Goal: Information Seeking & Learning: Check status

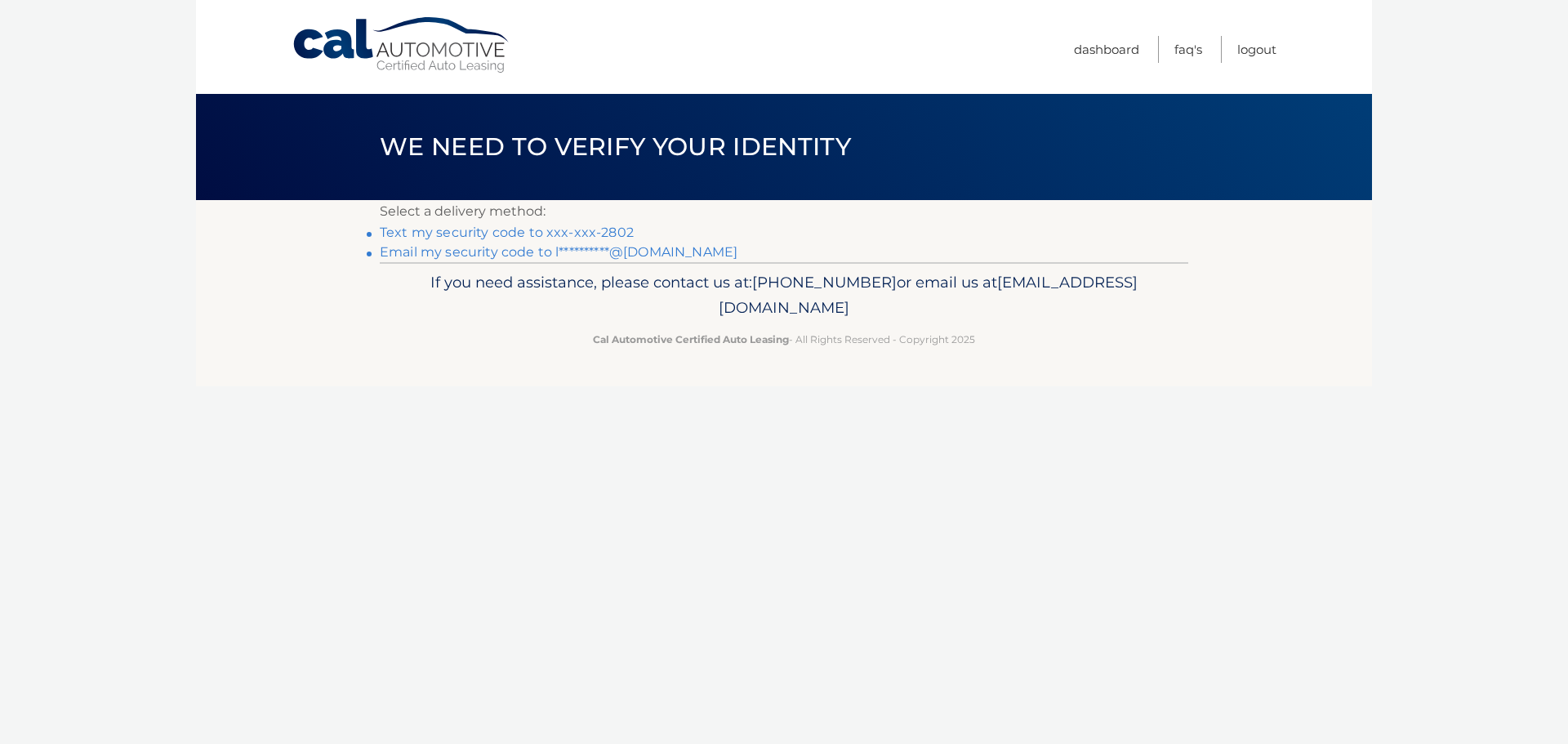
click at [490, 230] on link "Text my security code to xxx-xxx-2802" at bounding box center [507, 232] width 254 height 15
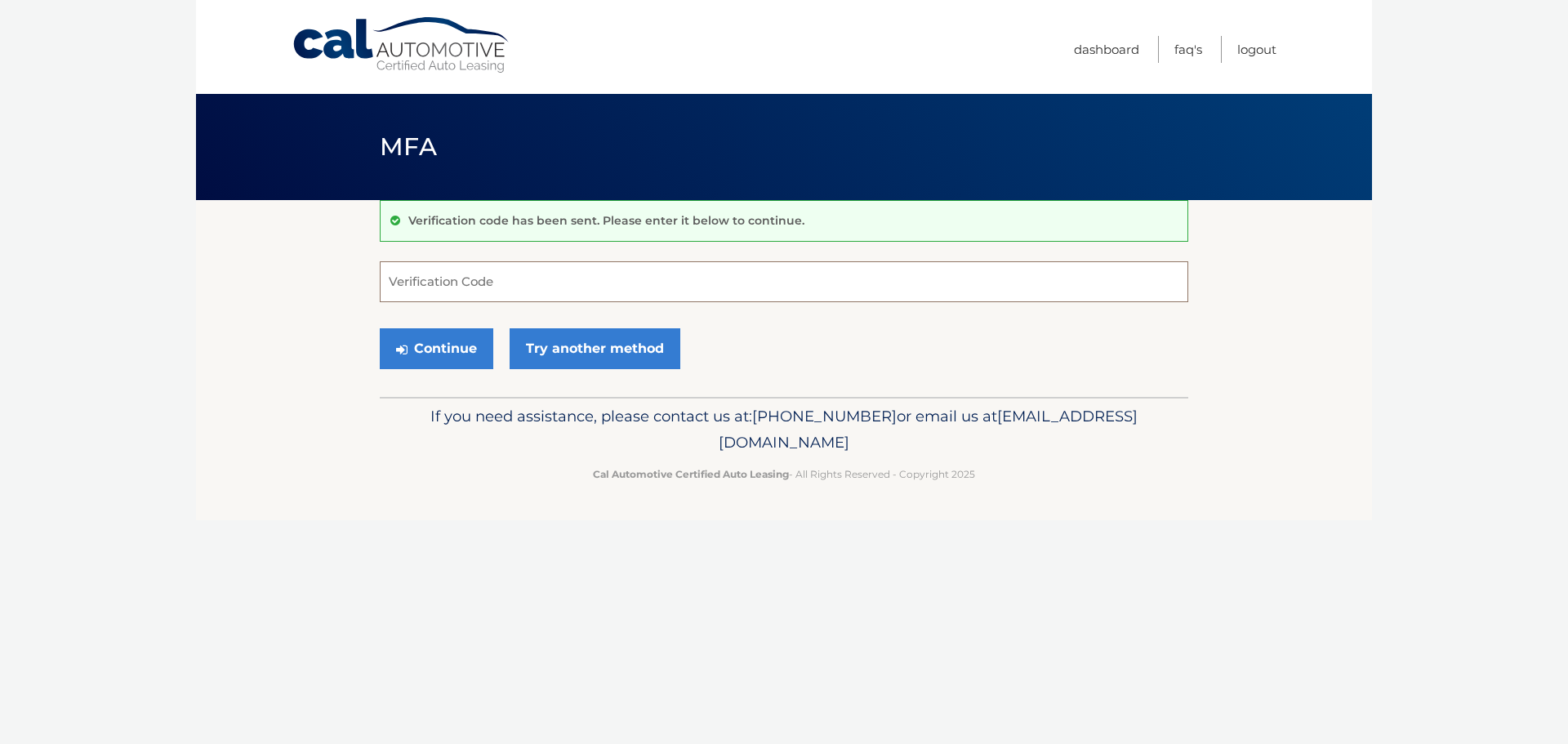
click at [458, 270] on input "Verification Code" at bounding box center [784, 281] width 809 height 41
type input "426903"
click at [451, 345] on button "Continue" at bounding box center [436, 348] width 114 height 41
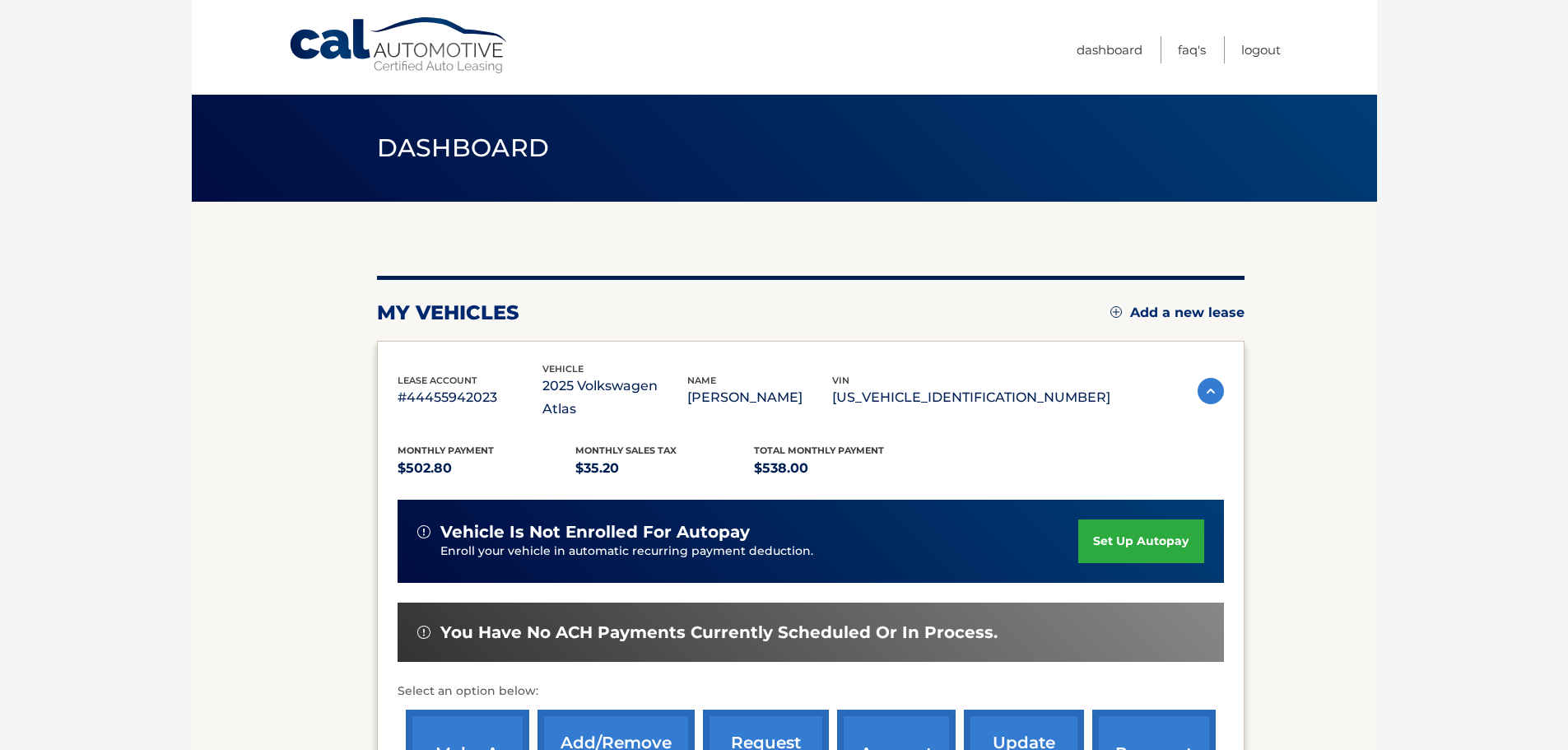
click at [964, 395] on p "1V2LR2CA9SC538652" at bounding box center [971, 398] width 279 height 23
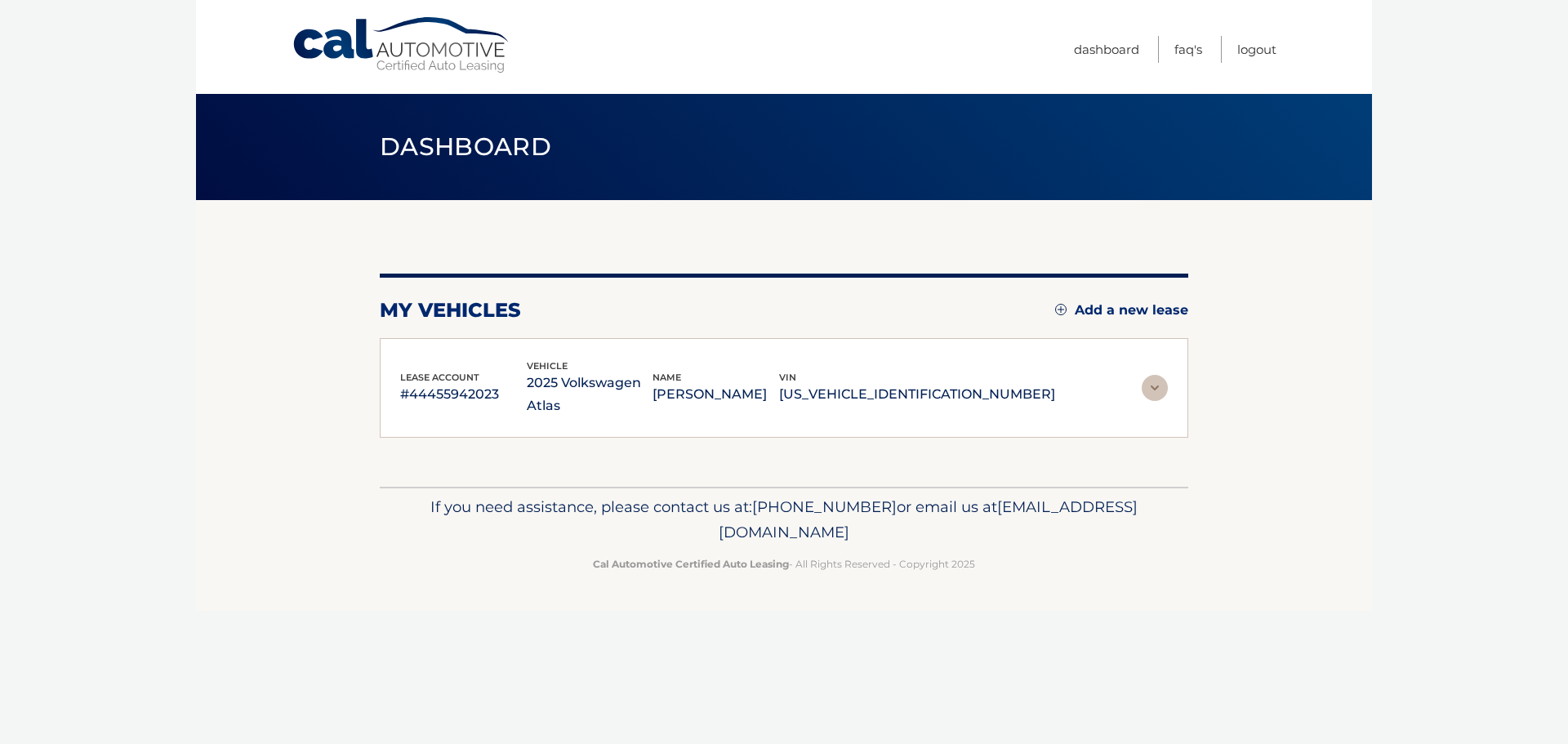
click at [1142, 388] on img at bounding box center [1154, 387] width 26 height 26
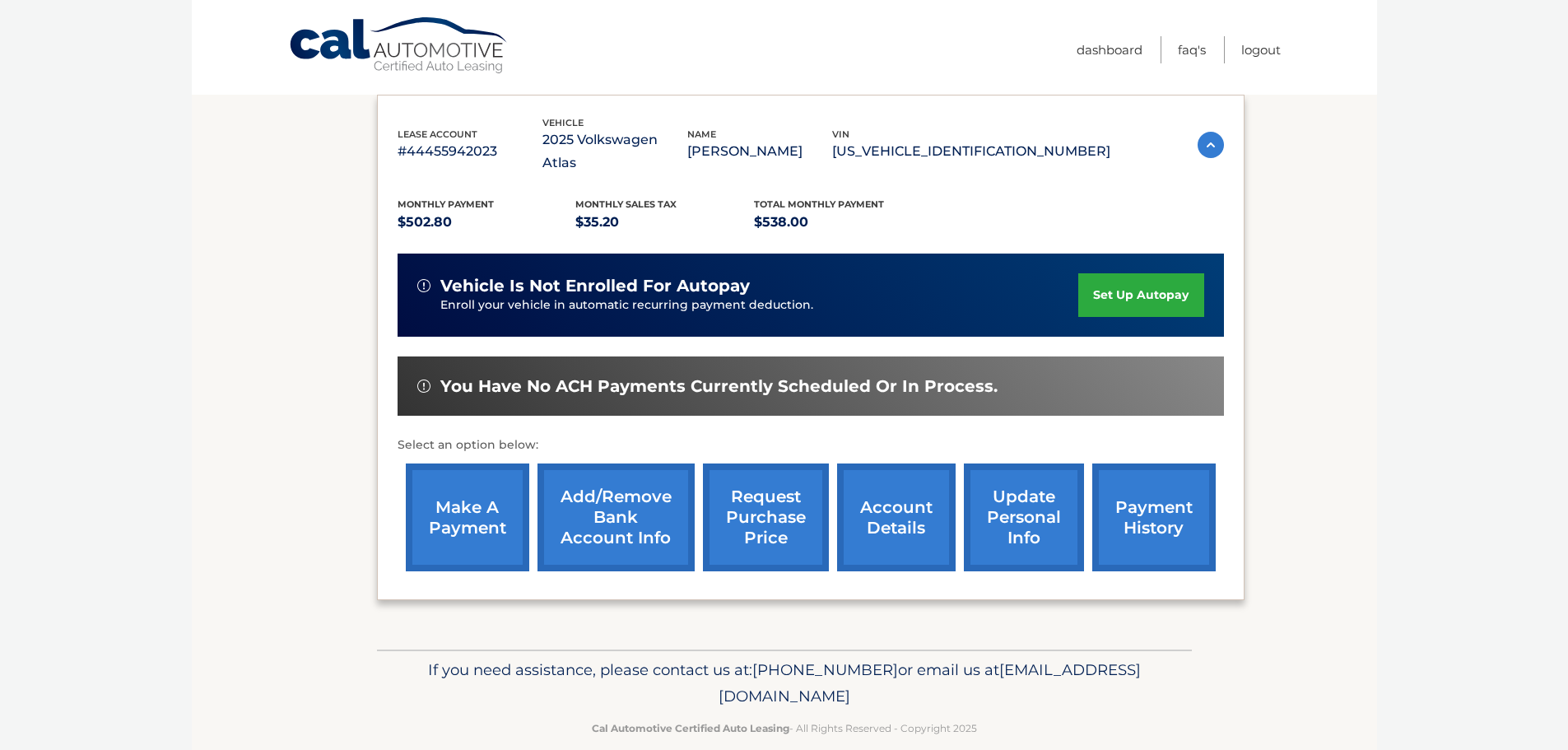
scroll to position [247, 0]
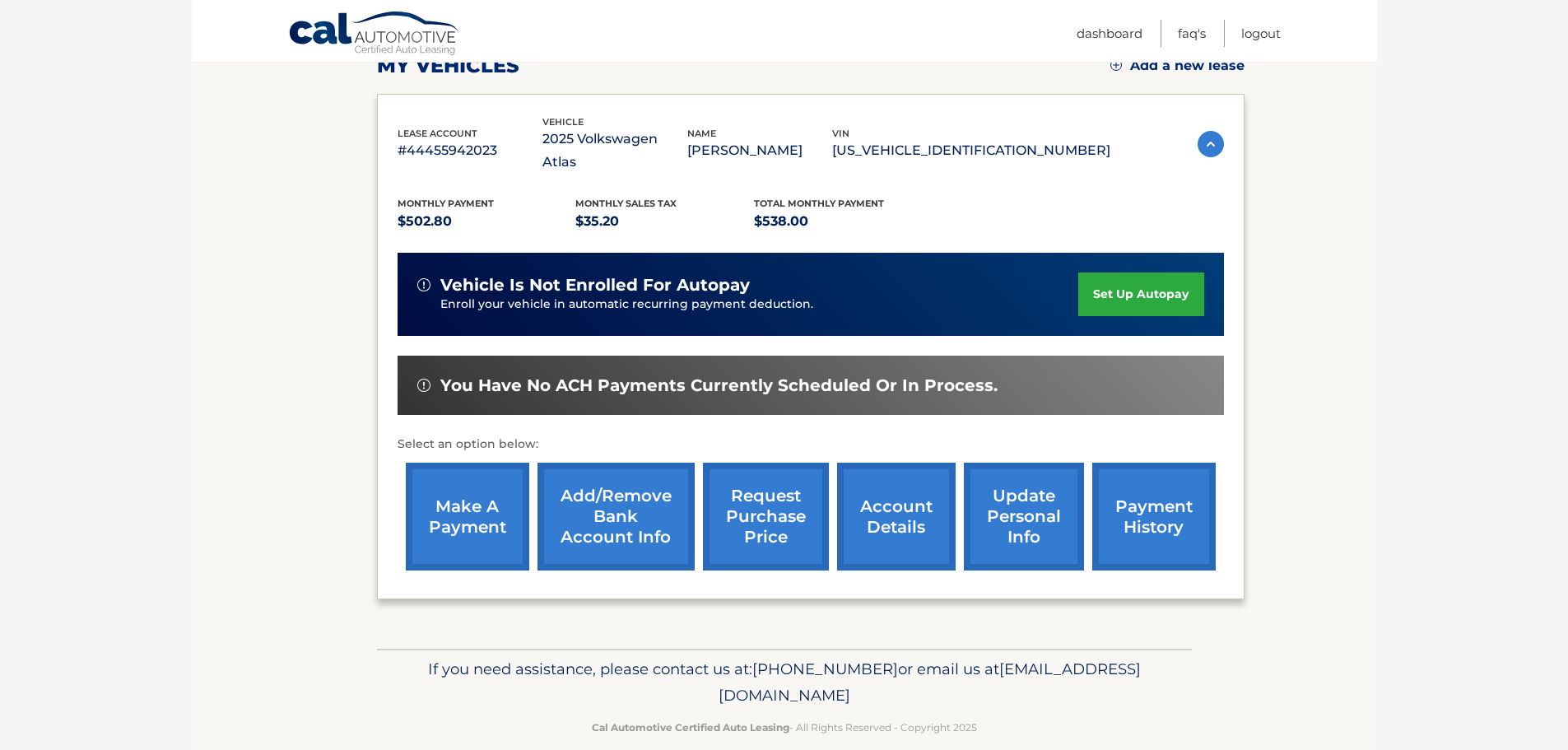
click at [875, 528] on link "account details" at bounding box center [896, 517] width 119 height 108
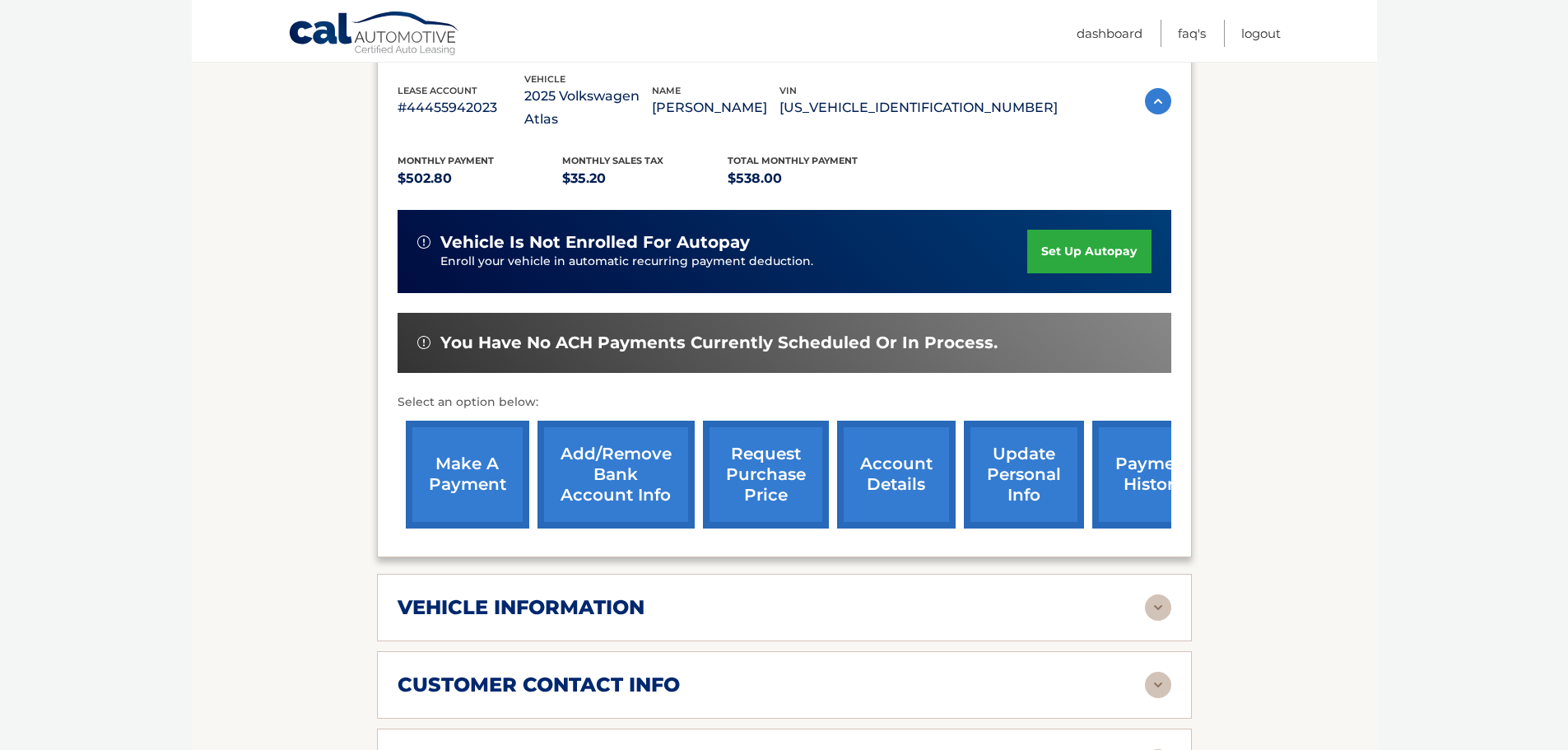
scroll to position [330, 0]
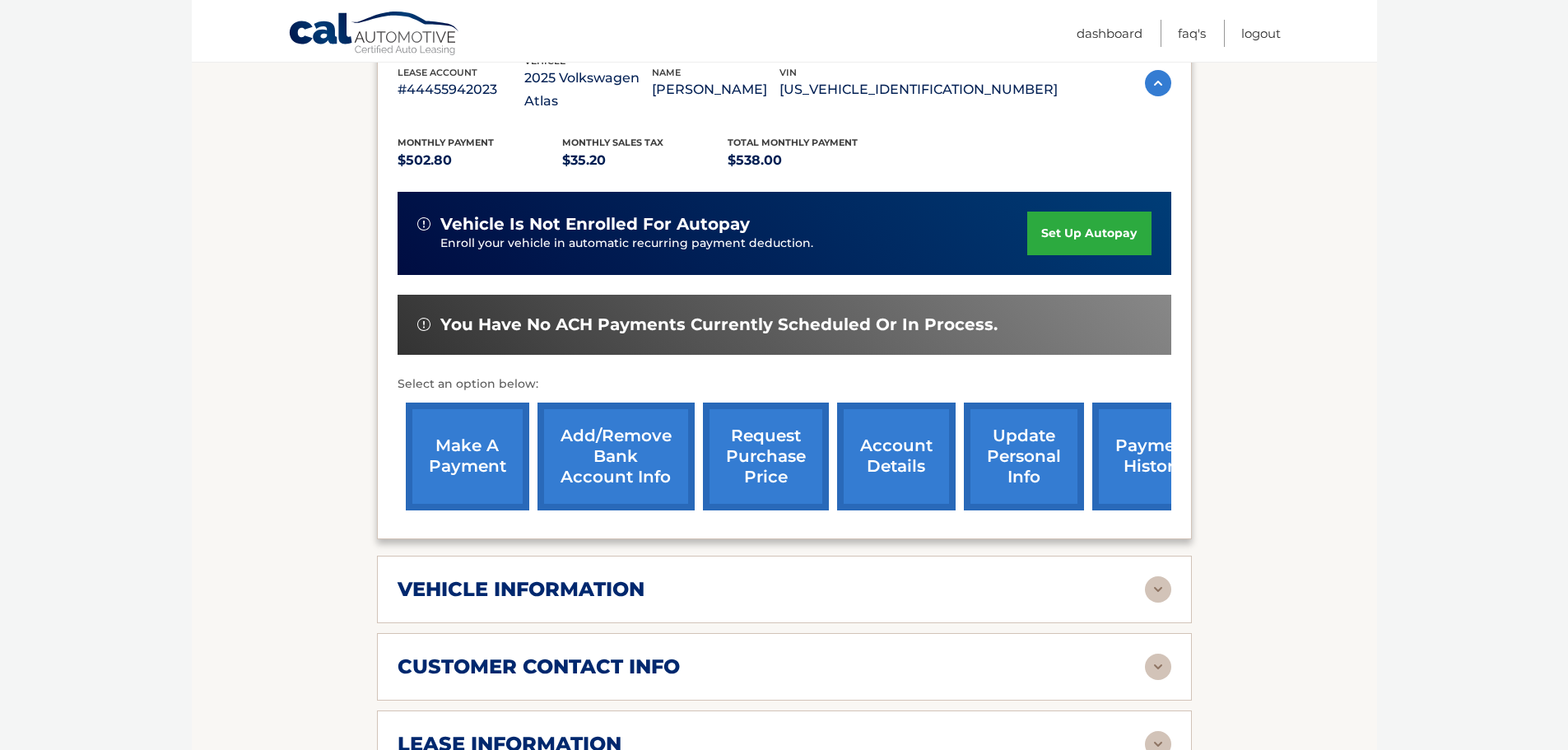
click at [500, 588] on h2 "vehicle information" at bounding box center [521, 590] width 247 height 25
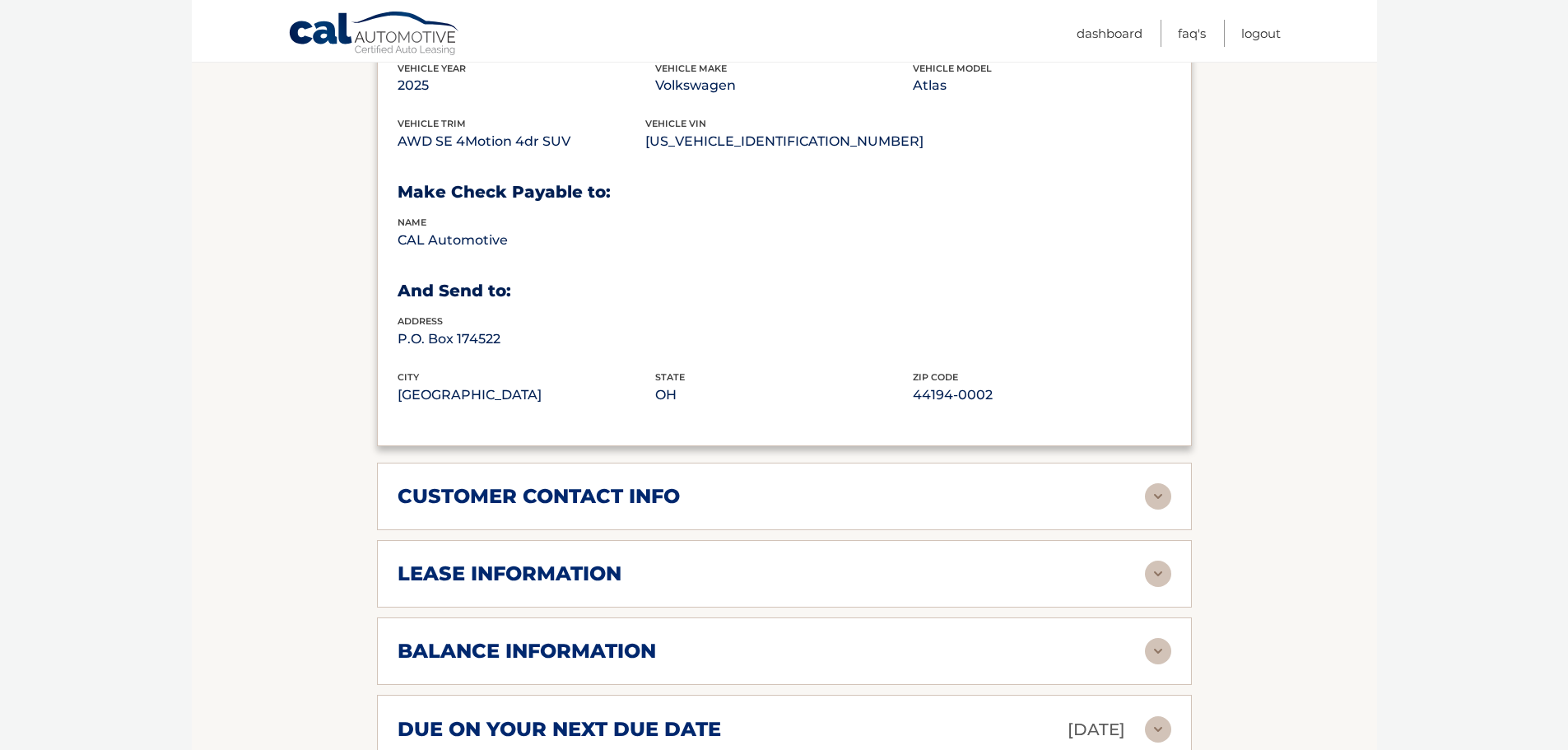
scroll to position [906, 0]
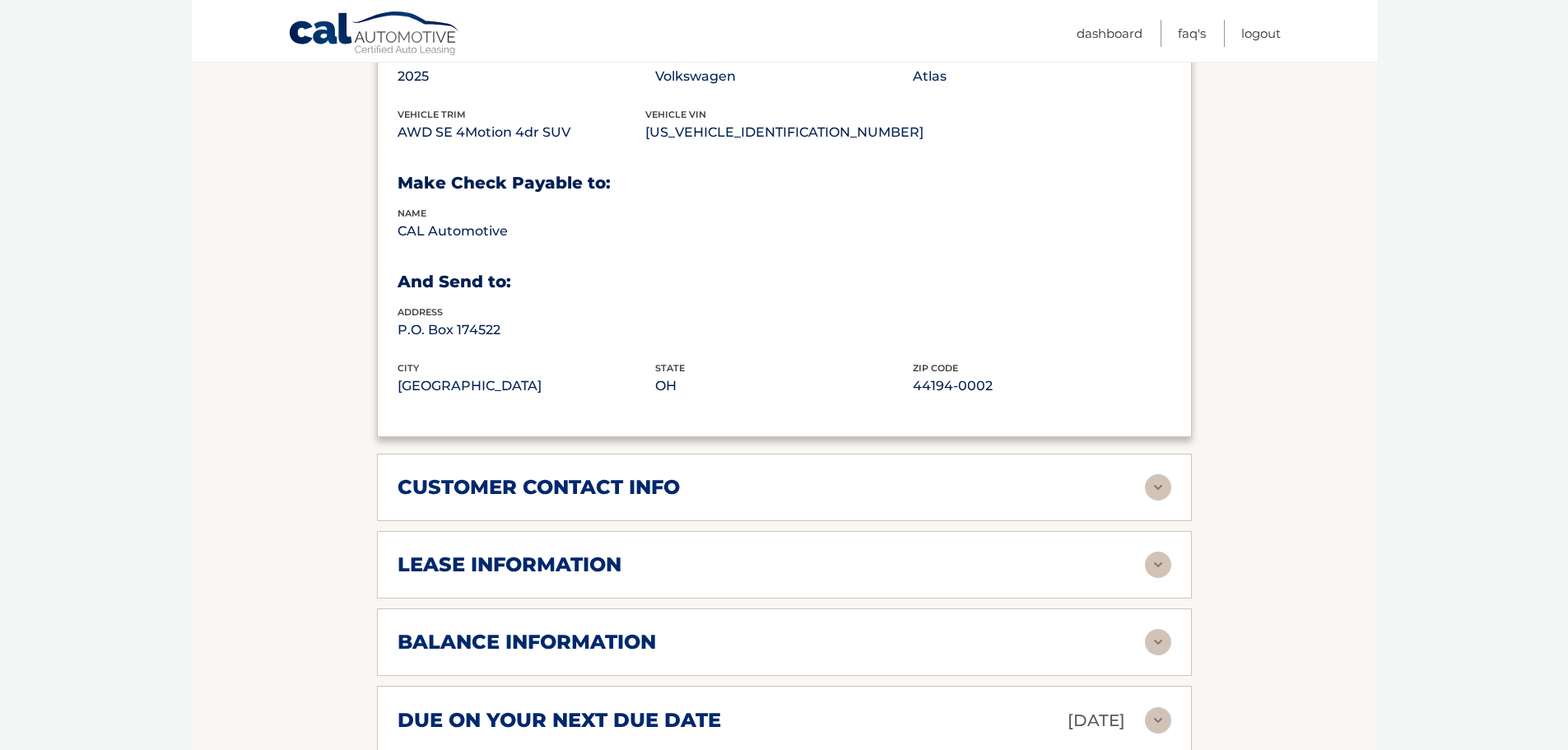
click at [676, 483] on h2 "customer contact info" at bounding box center [539, 488] width 282 height 25
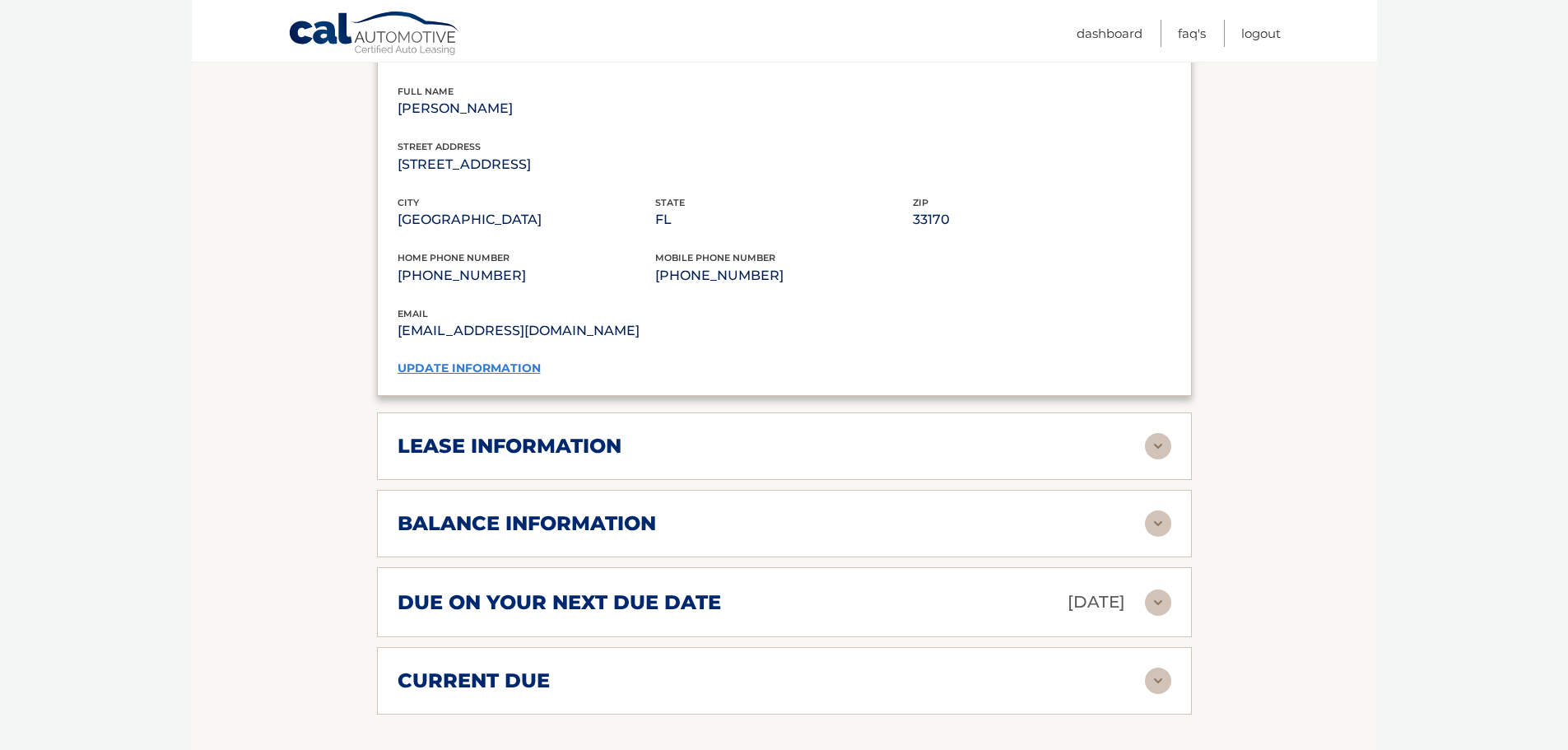
scroll to position [1400, 0]
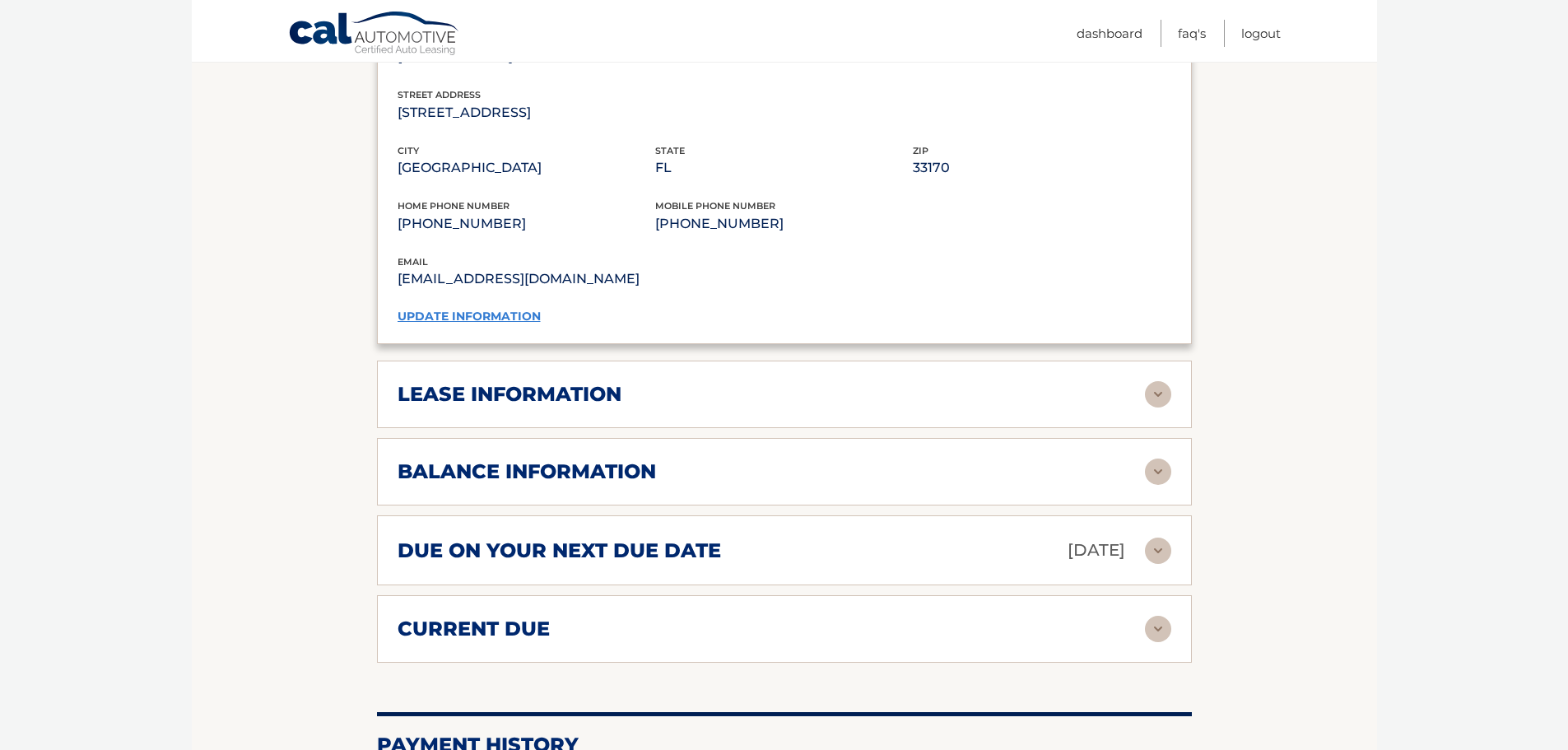
click at [525, 398] on h2 "lease information" at bounding box center [510, 394] width 224 height 25
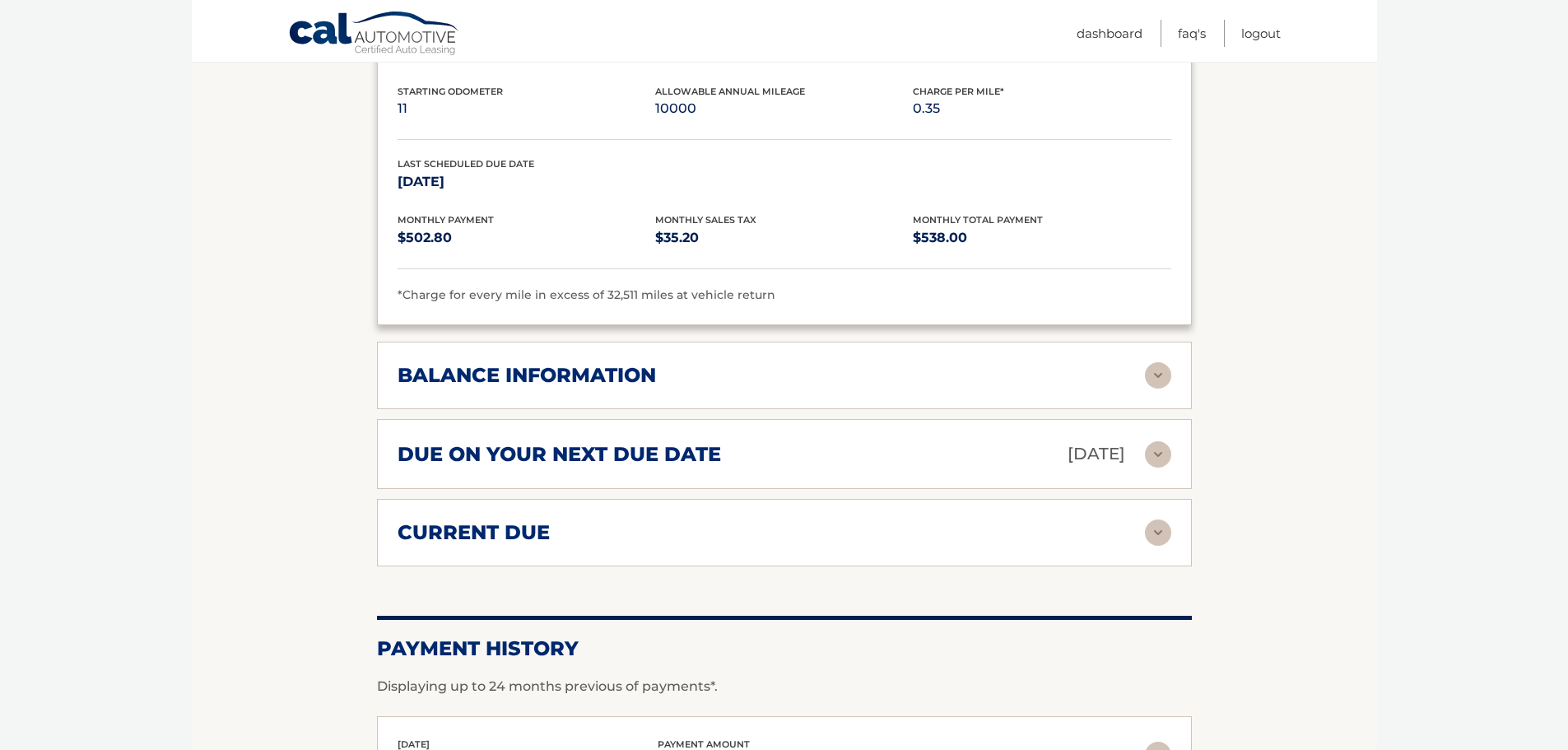
scroll to position [1772, 0]
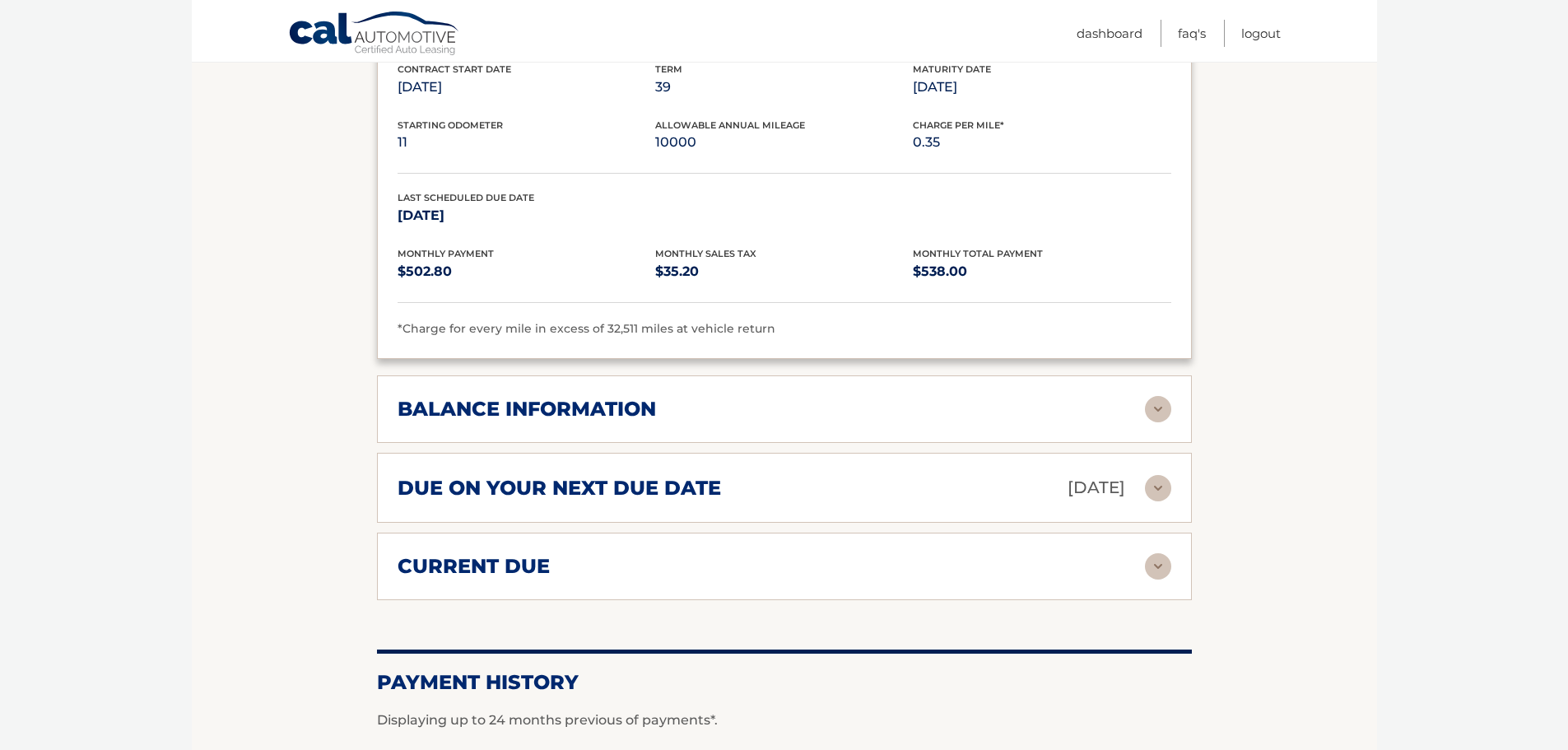
click at [472, 415] on h2 "balance information" at bounding box center [527, 410] width 258 height 25
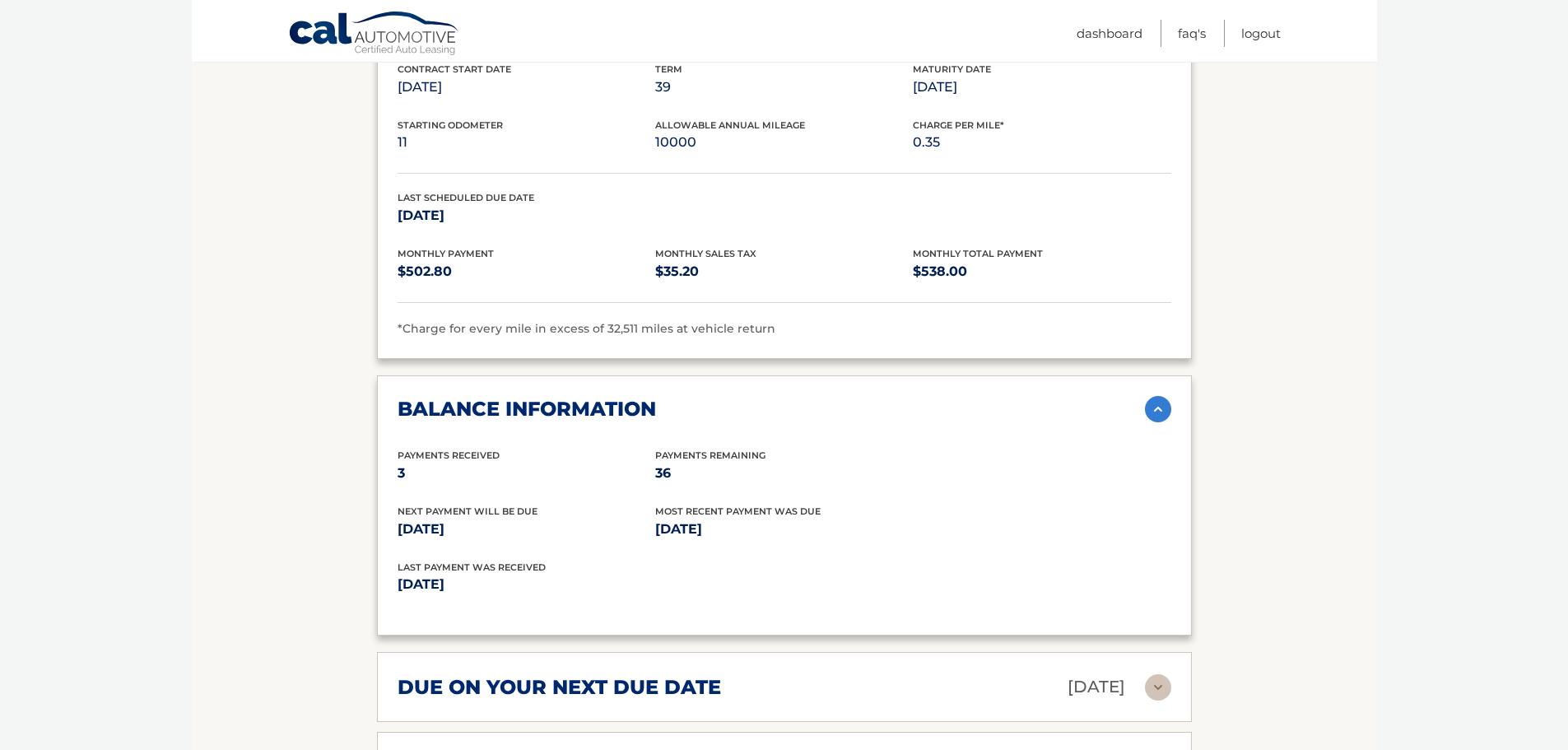
click at [585, 687] on h2 "due on your next due date" at bounding box center [560, 688] width 324 height 25
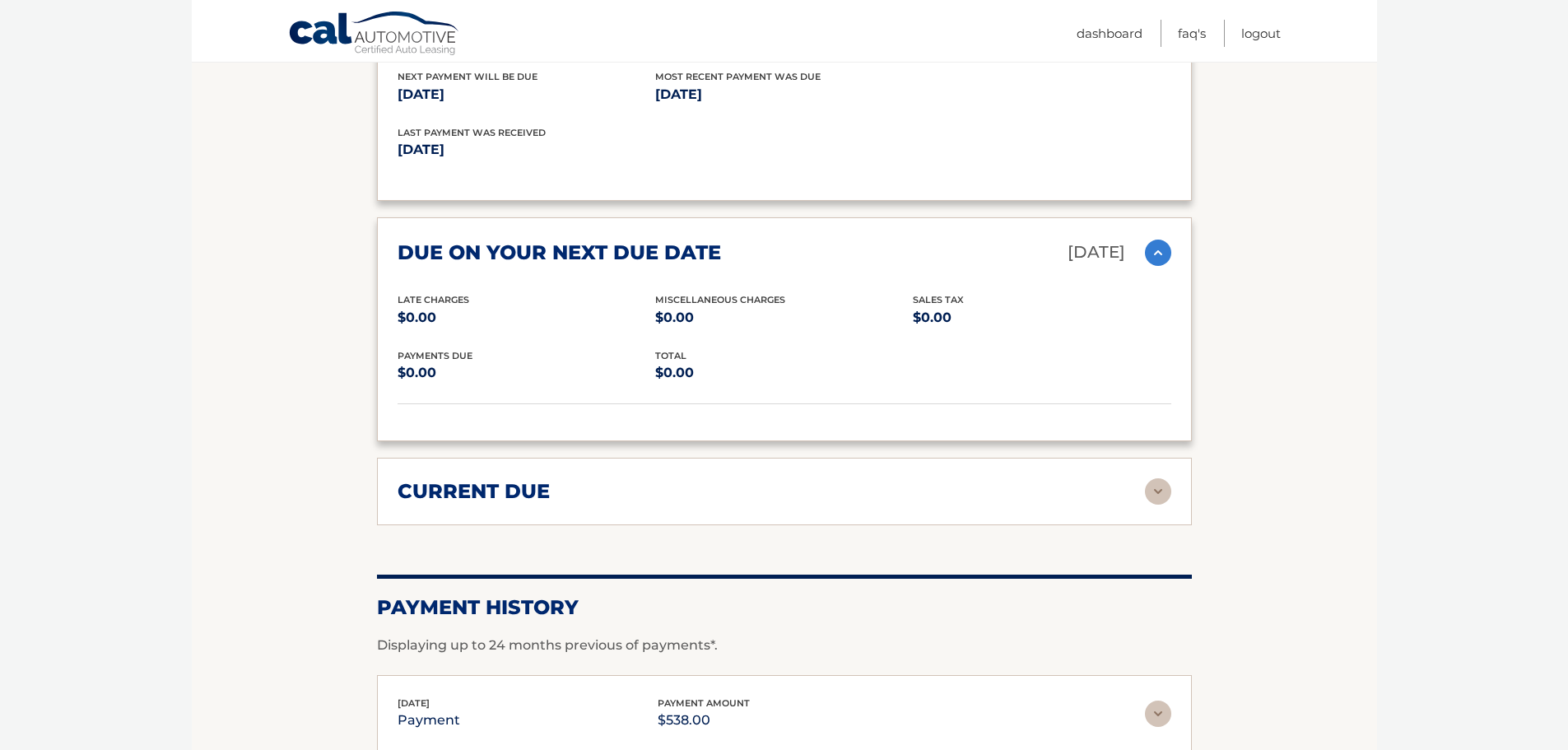
scroll to position [2348, 0]
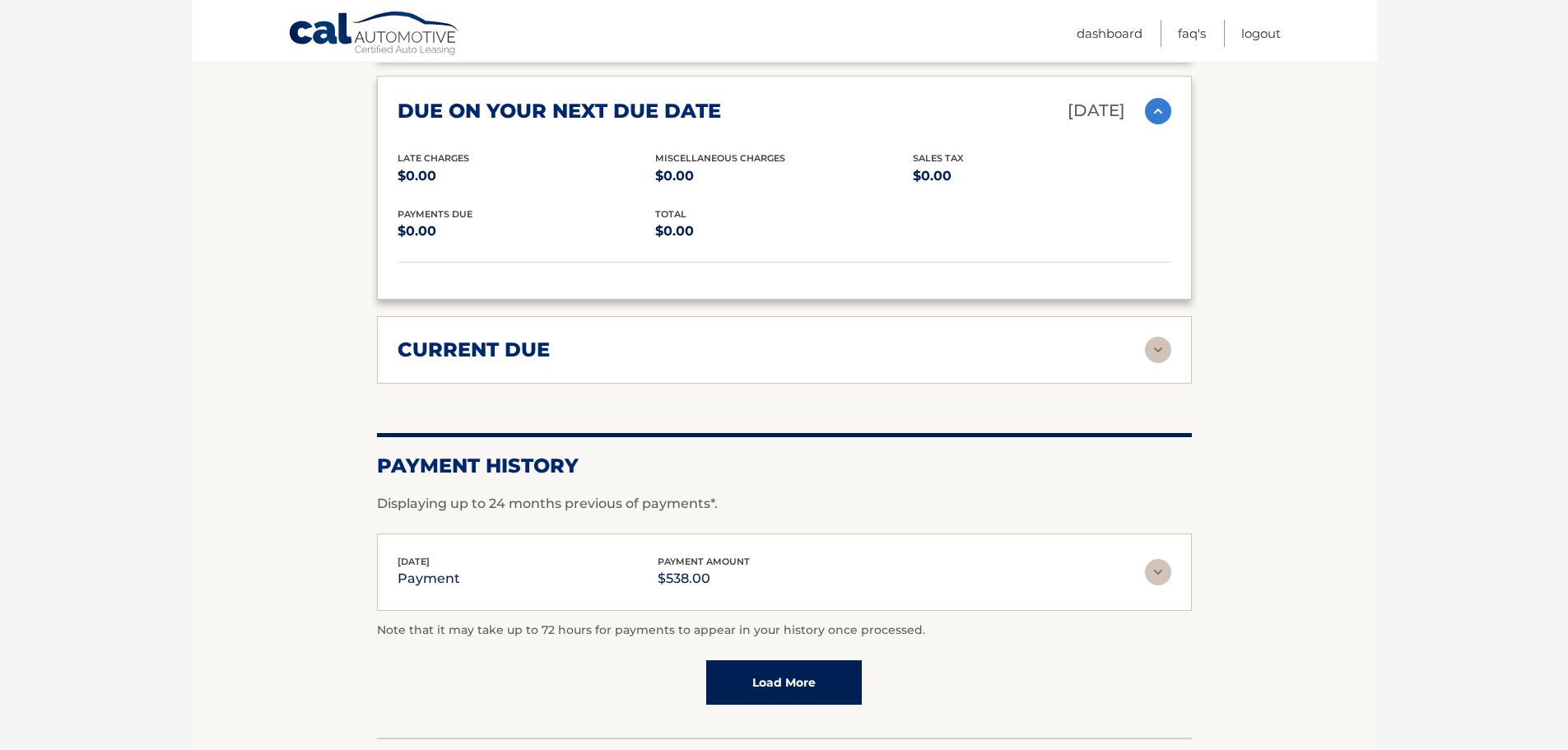
click at [619, 353] on div "current due" at bounding box center [772, 350] width 748 height 25
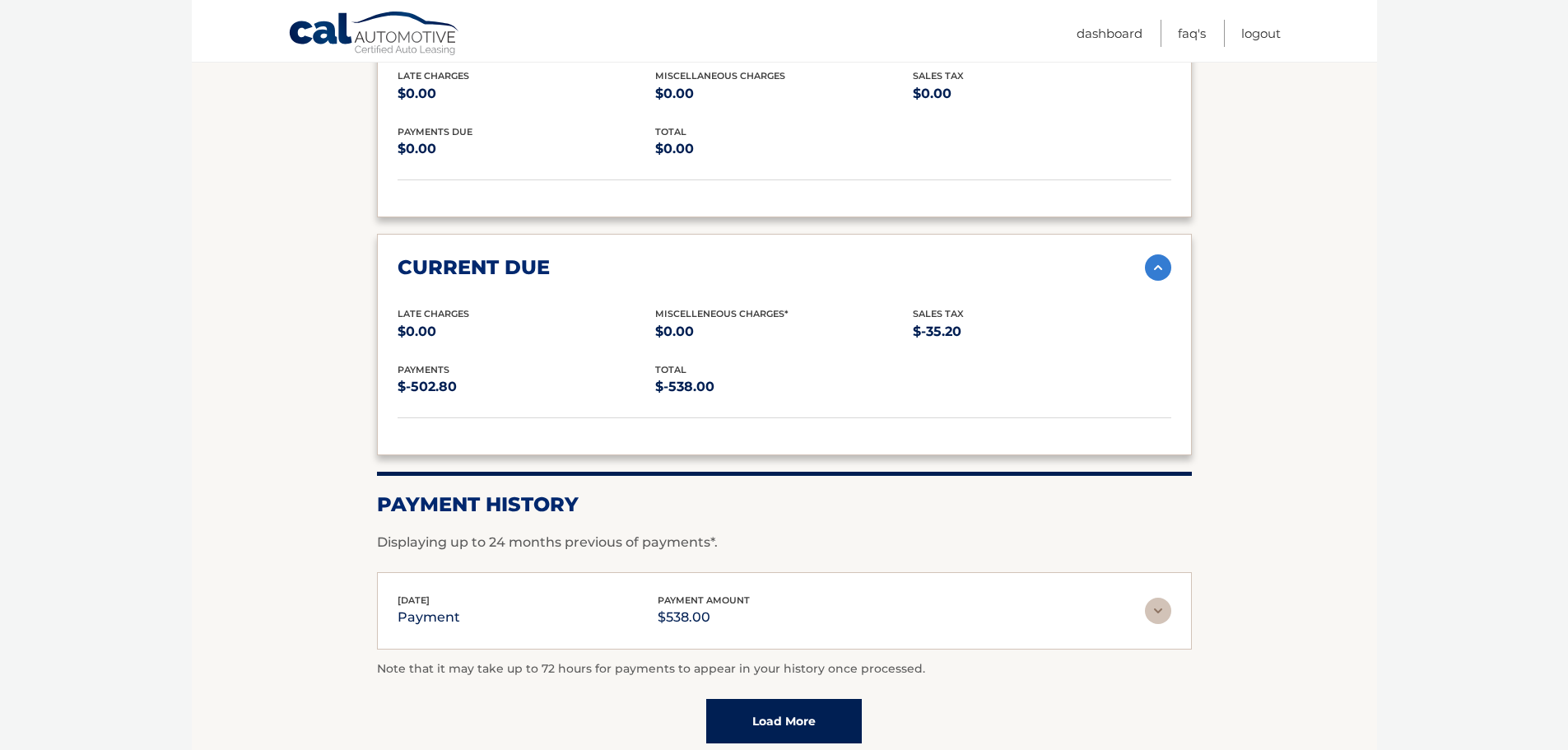
scroll to position [2582, 0]
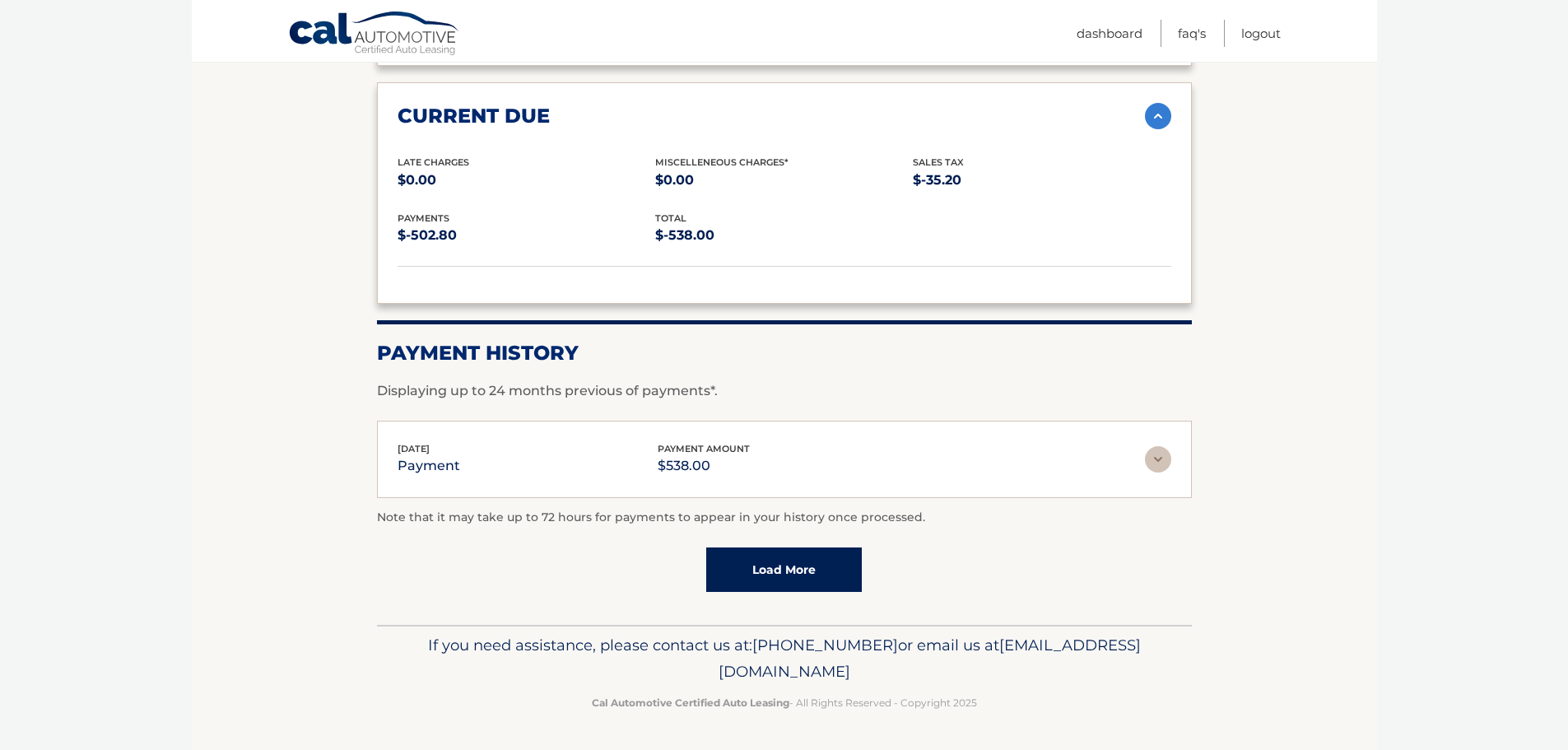
drag, startPoint x: 945, startPoint y: 677, endPoint x: 634, endPoint y: 676, distance: 311.0
click at [634, 676] on p "If you need assistance, please contact us at: 609-807-3200 or email us at Custo…" at bounding box center [784, 658] width 794 height 53
copy span "[EMAIL_ADDRESS][DOMAIN_NAME]"
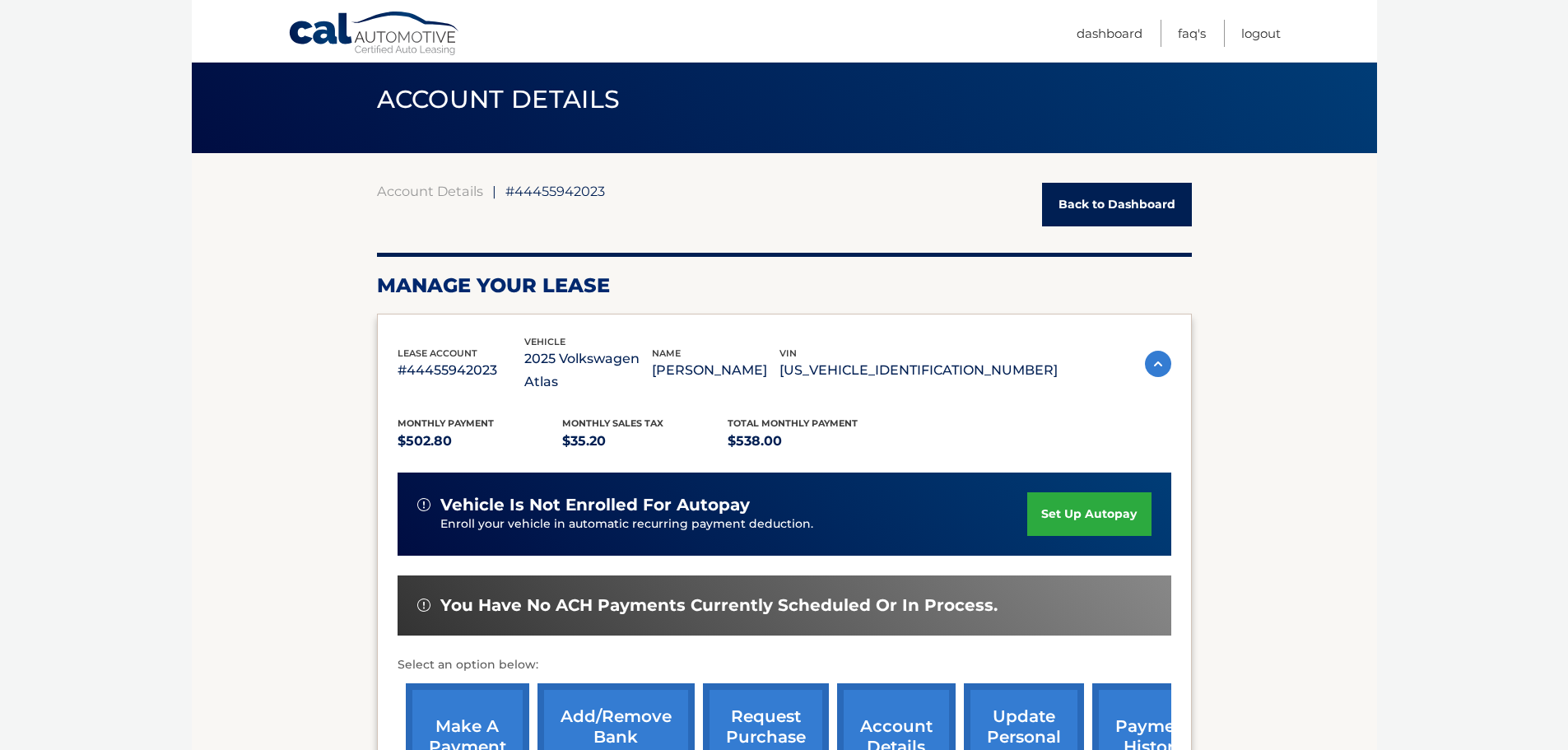
scroll to position [0, 0]
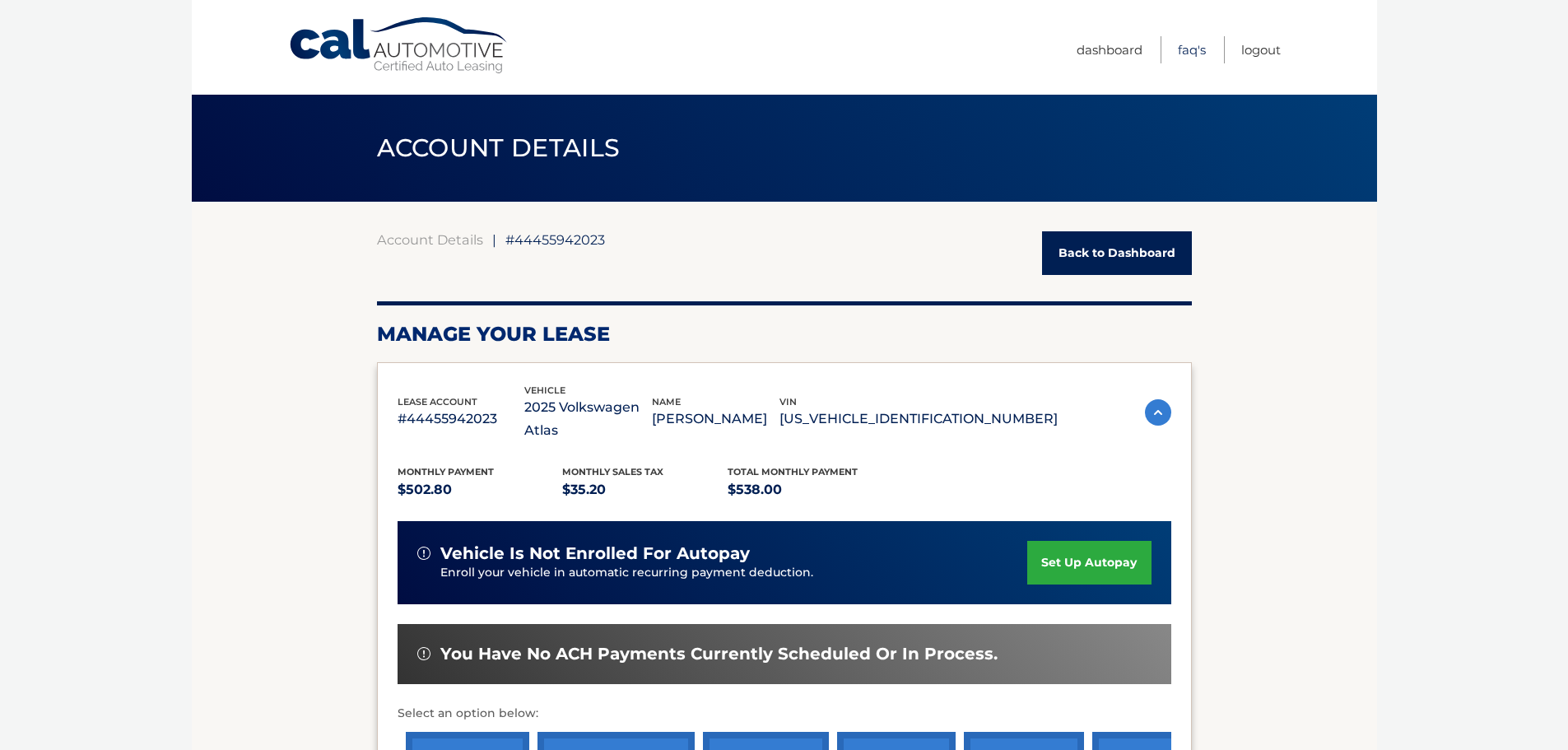
click at [1178, 48] on link "FAQ's" at bounding box center [1191, 50] width 28 height 27
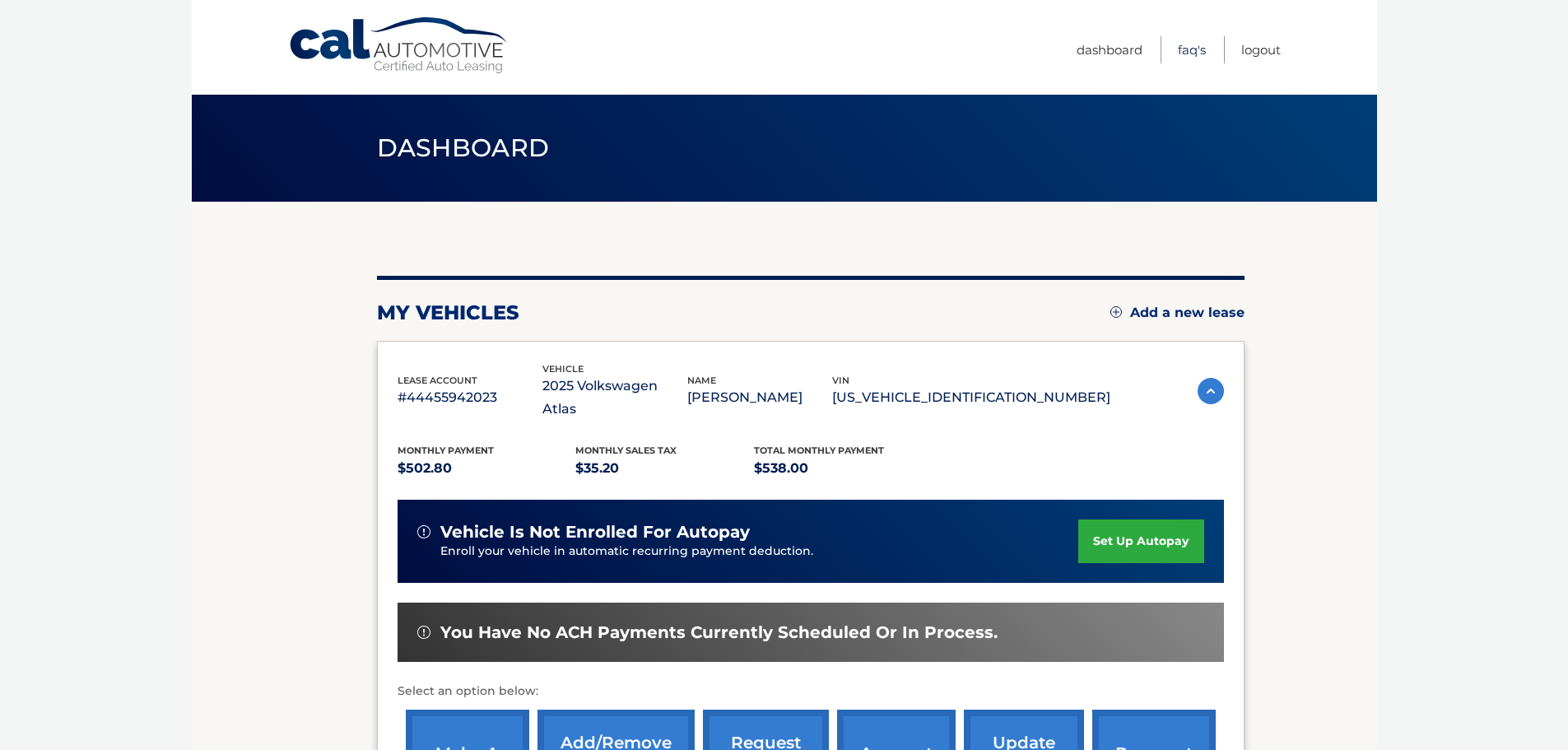
click at [1196, 46] on link "FAQ's" at bounding box center [1191, 50] width 28 height 27
